Goal: Task Accomplishment & Management: Use online tool/utility

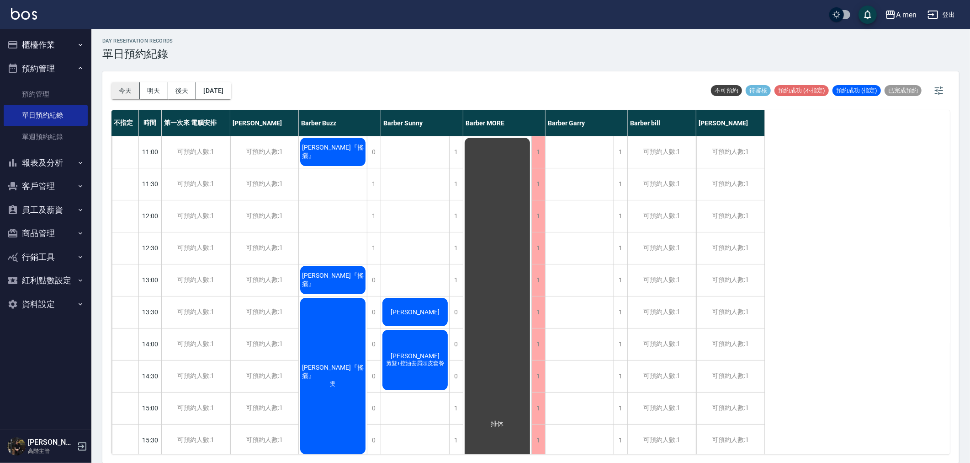
click at [122, 87] on button "今天" at bounding box center [126, 90] width 28 height 17
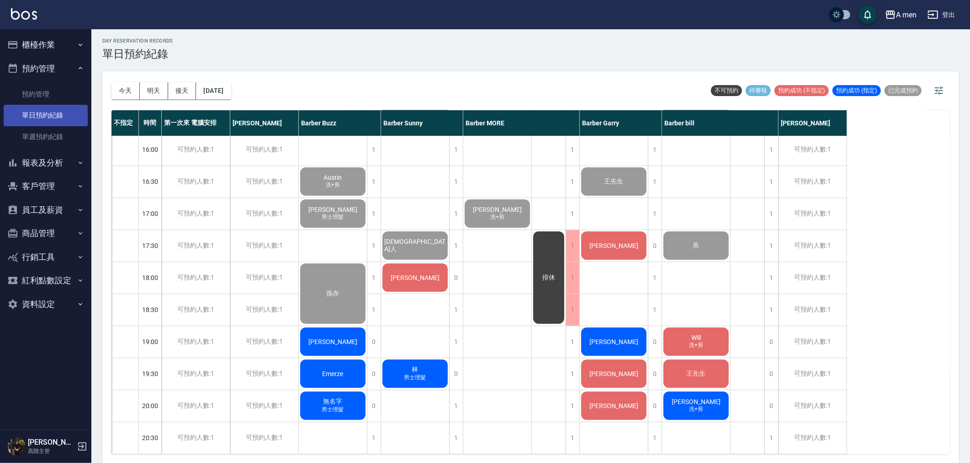
scroll to position [304, 0]
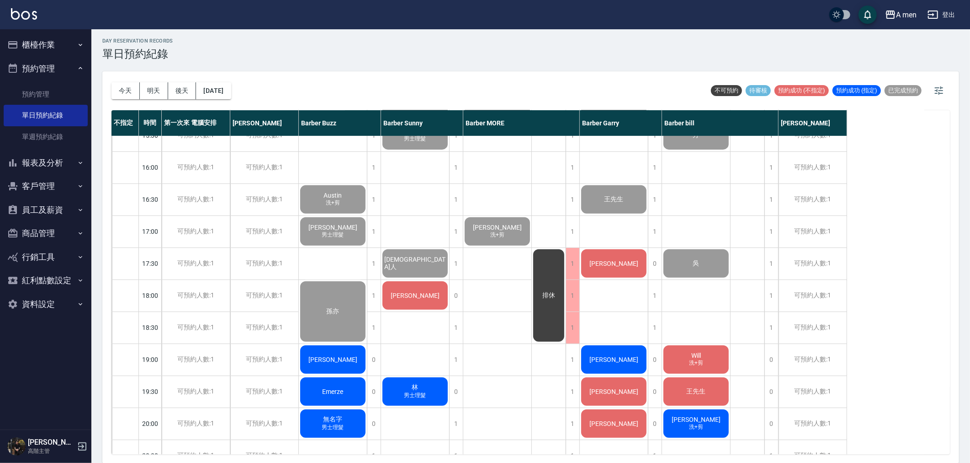
click at [51, 49] on button "櫃檯作業" at bounding box center [46, 45] width 84 height 24
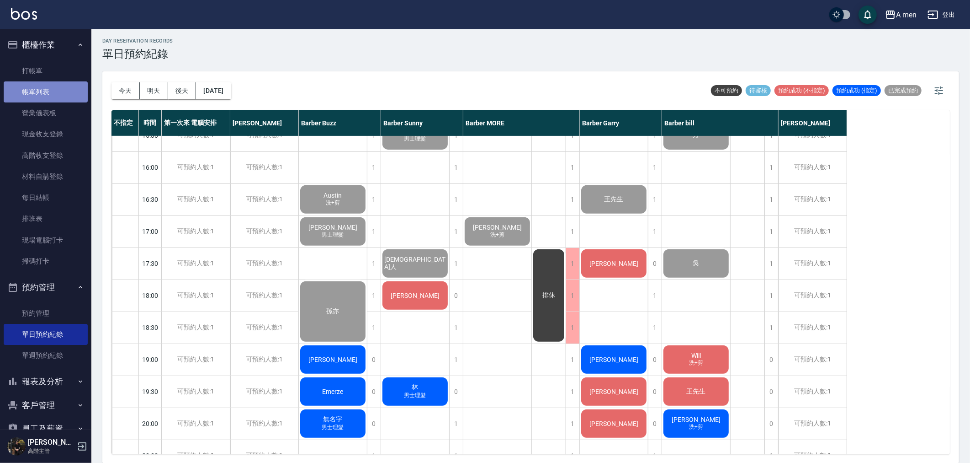
click at [52, 98] on link "帳單列表" at bounding box center [46, 91] width 84 height 21
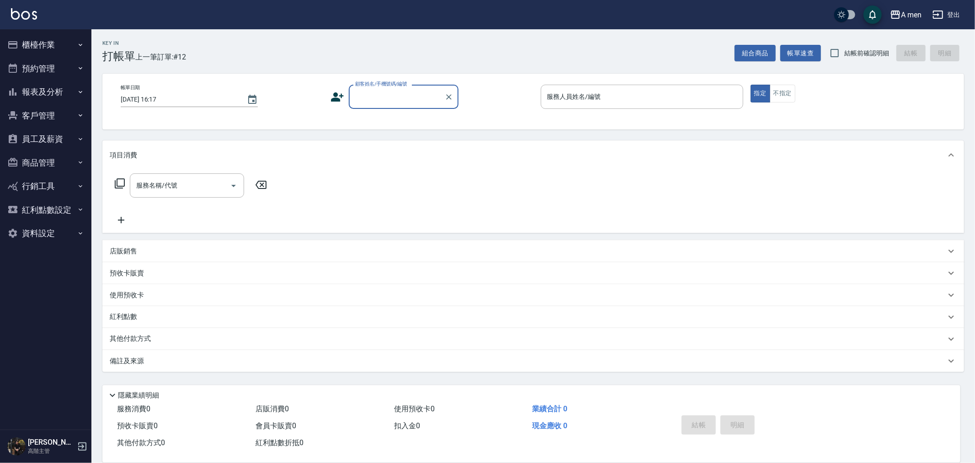
click at [31, 74] on button "預約管理" at bounding box center [46, 69] width 84 height 24
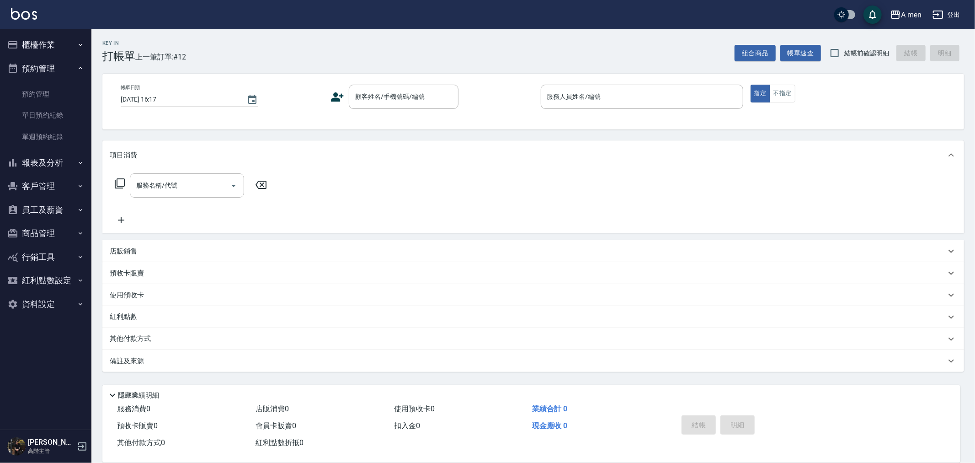
drag, startPoint x: 48, startPoint y: 64, endPoint x: 101, endPoint y: 16, distance: 71.2
click at [48, 64] on button "預約管理" at bounding box center [46, 69] width 84 height 24
